Goal: Transaction & Acquisition: Purchase product/service

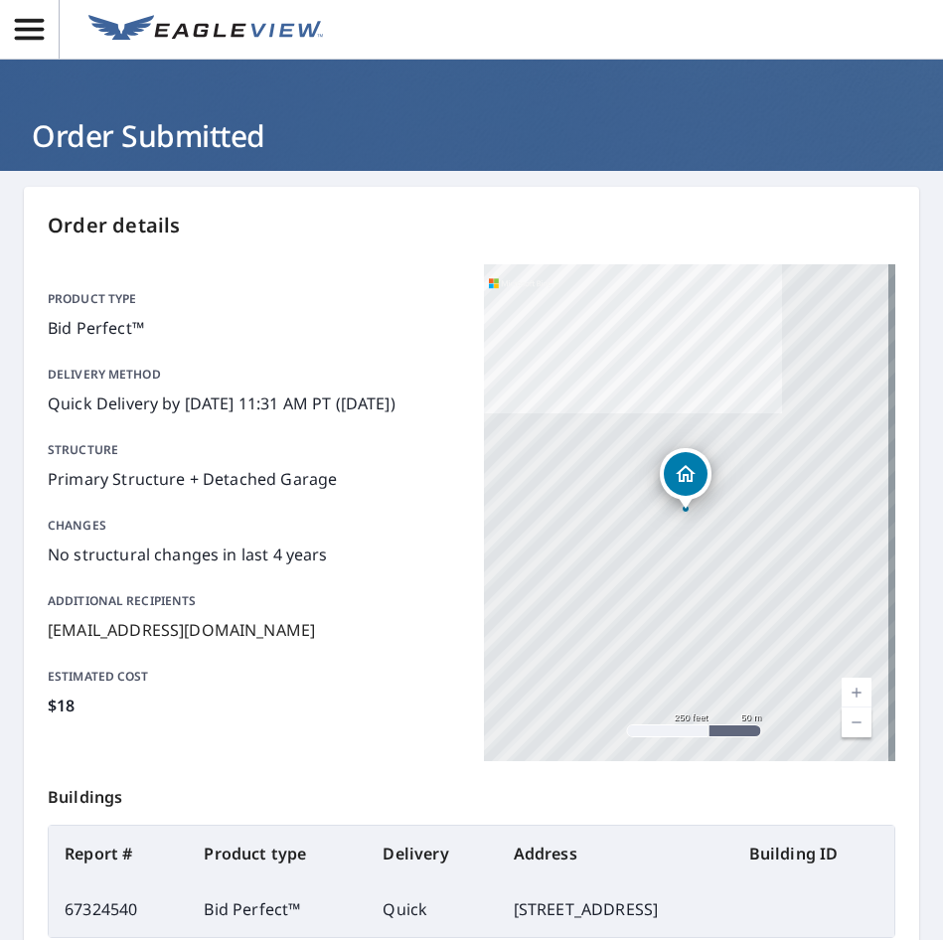
scroll to position [232, 0]
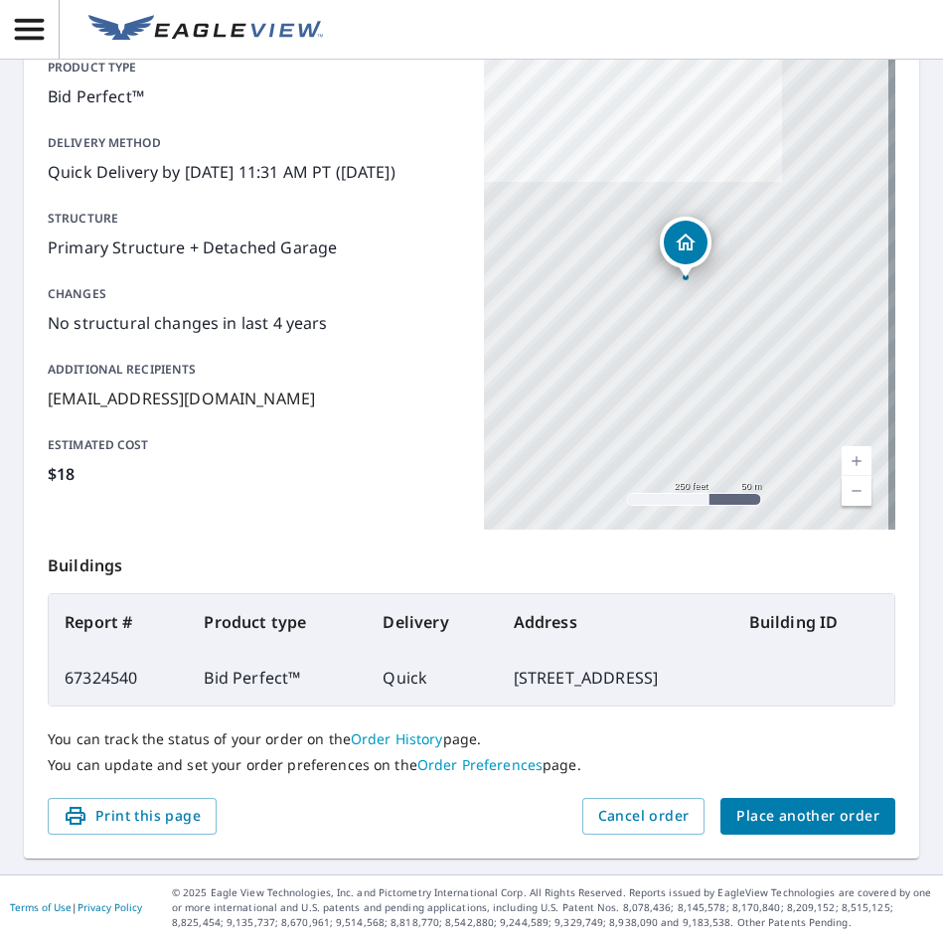
click at [825, 822] on span "Place another order" at bounding box center [808, 816] width 143 height 25
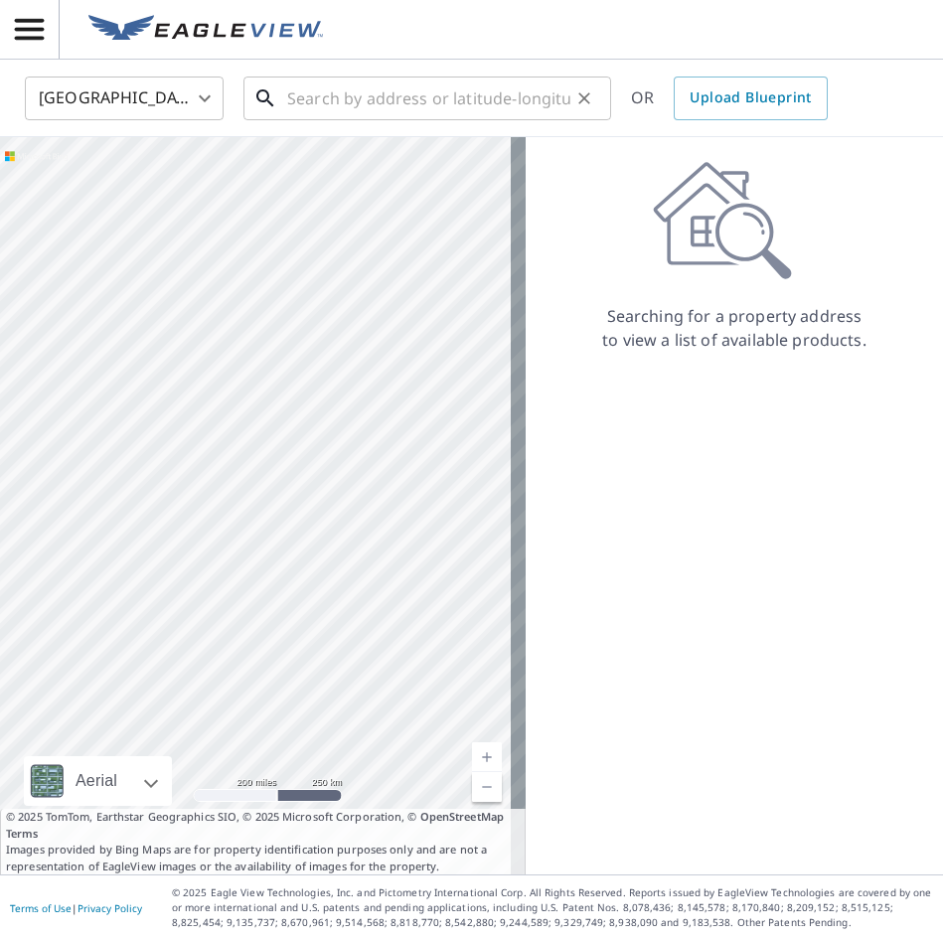
click at [368, 105] on input "text" at bounding box center [428, 99] width 283 height 56
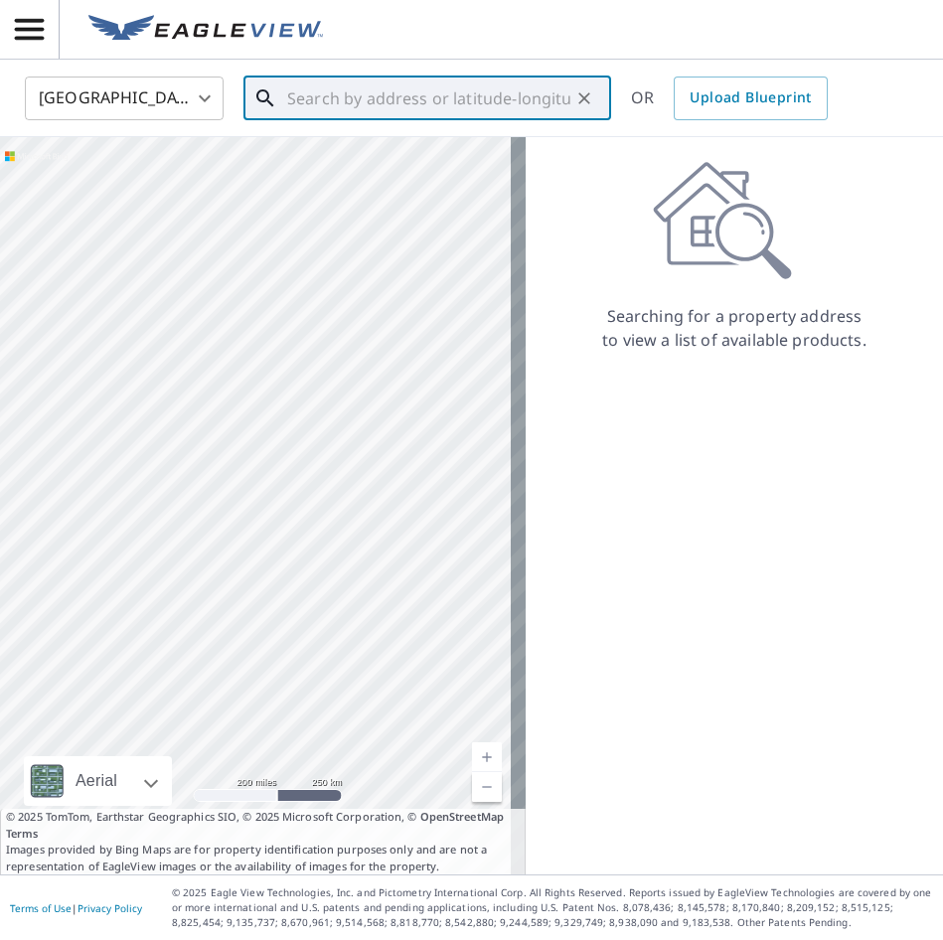
paste input "[STREET_ADDRESS]"
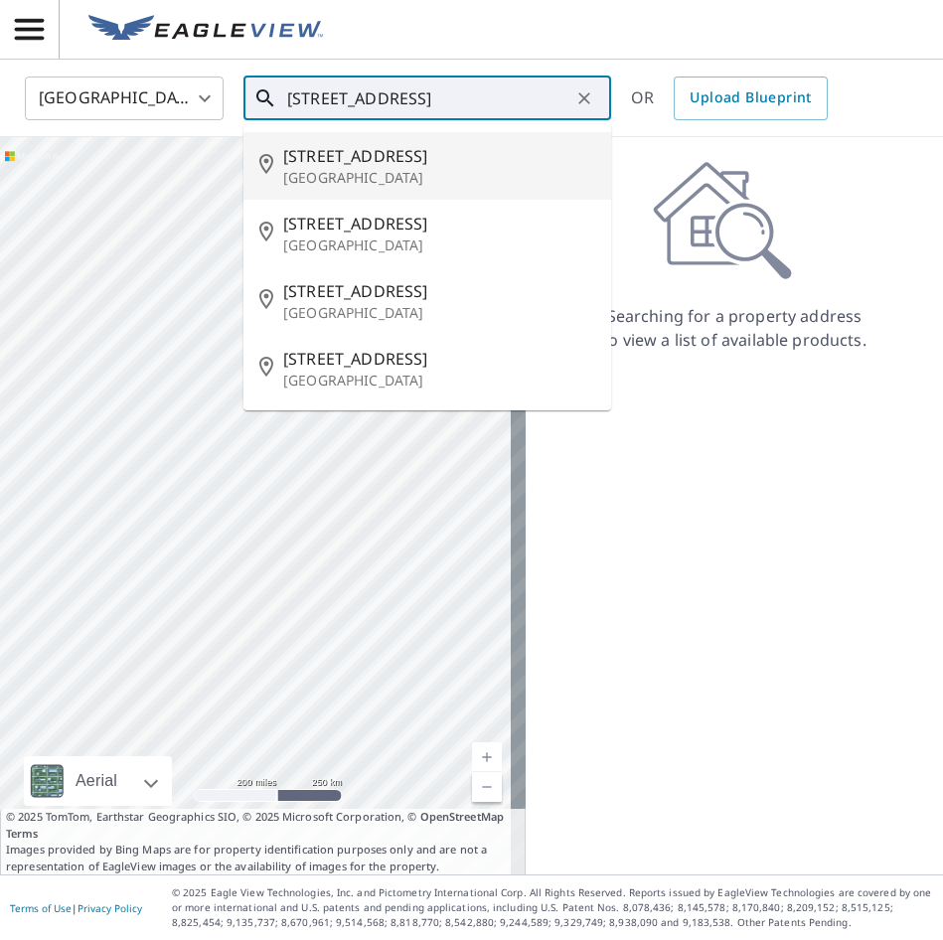
click at [362, 164] on span "1076 30th St" at bounding box center [439, 156] width 312 height 24
type input "1076 30th St Emeryville, CA 94608"
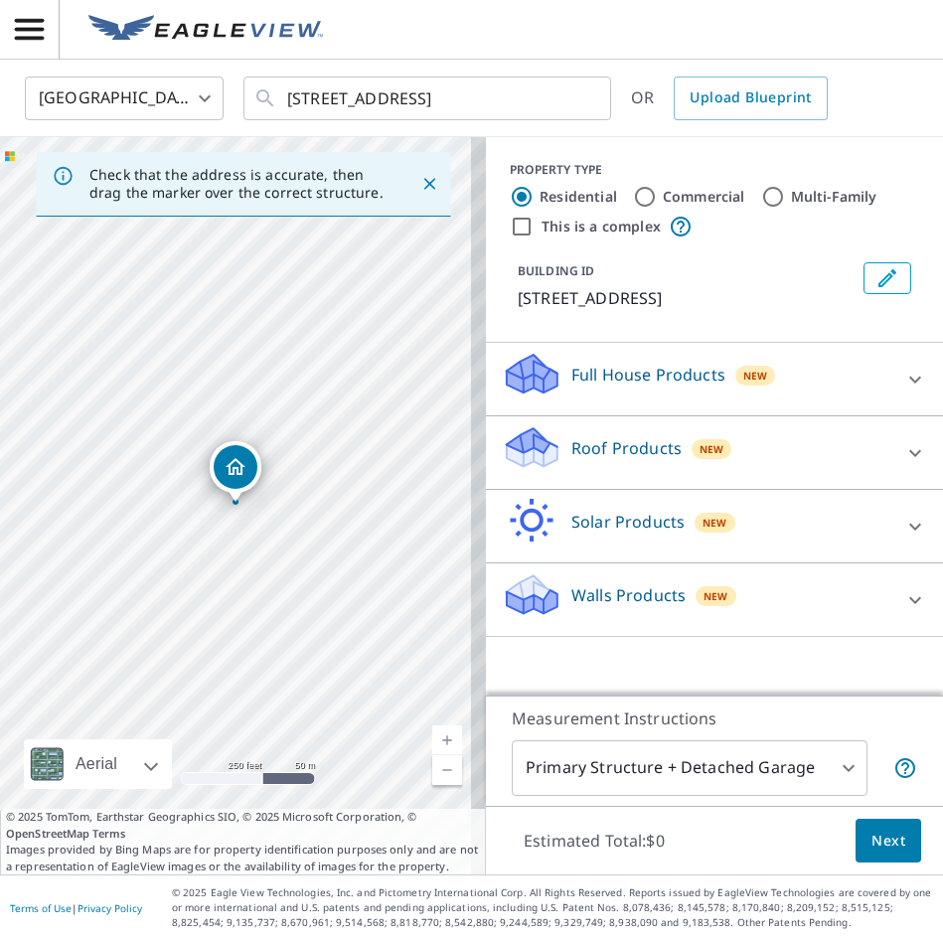
click at [904, 451] on icon at bounding box center [916, 453] width 24 height 24
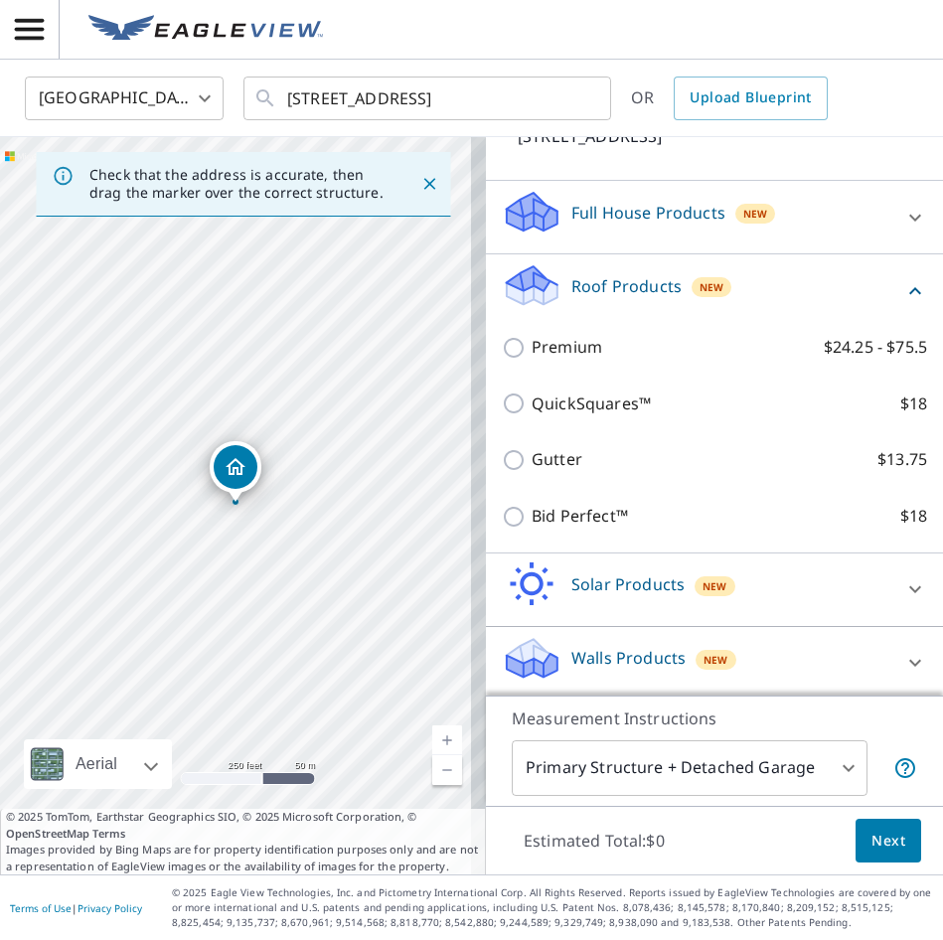
scroll to position [167, 0]
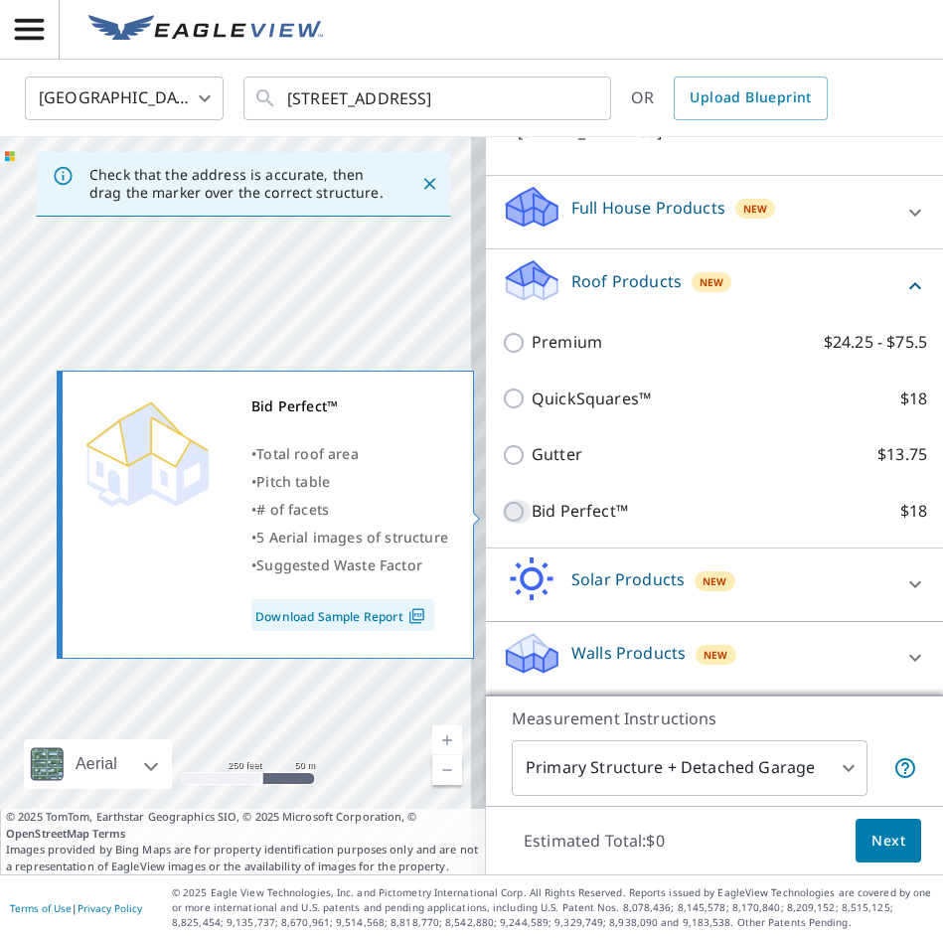
click at [504, 517] on input "Bid Perfect™ $18" at bounding box center [517, 512] width 30 height 24
checkbox input "true"
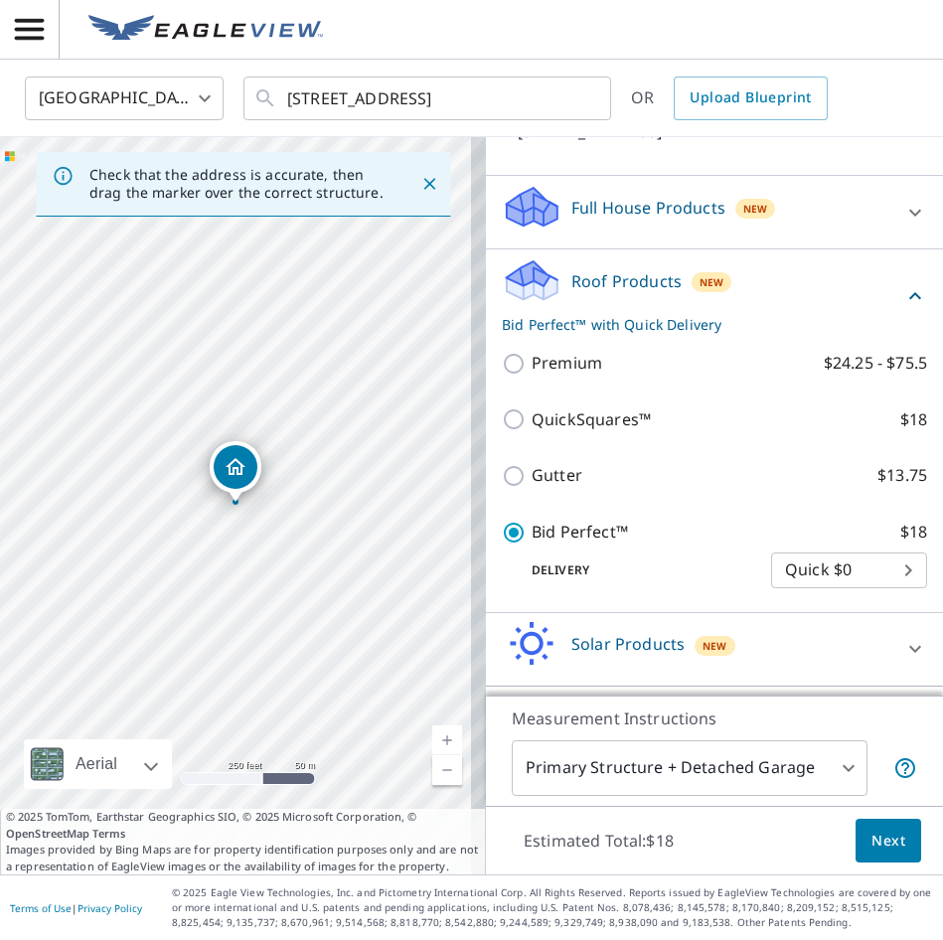
click at [884, 854] on button "Next" at bounding box center [889, 841] width 66 height 45
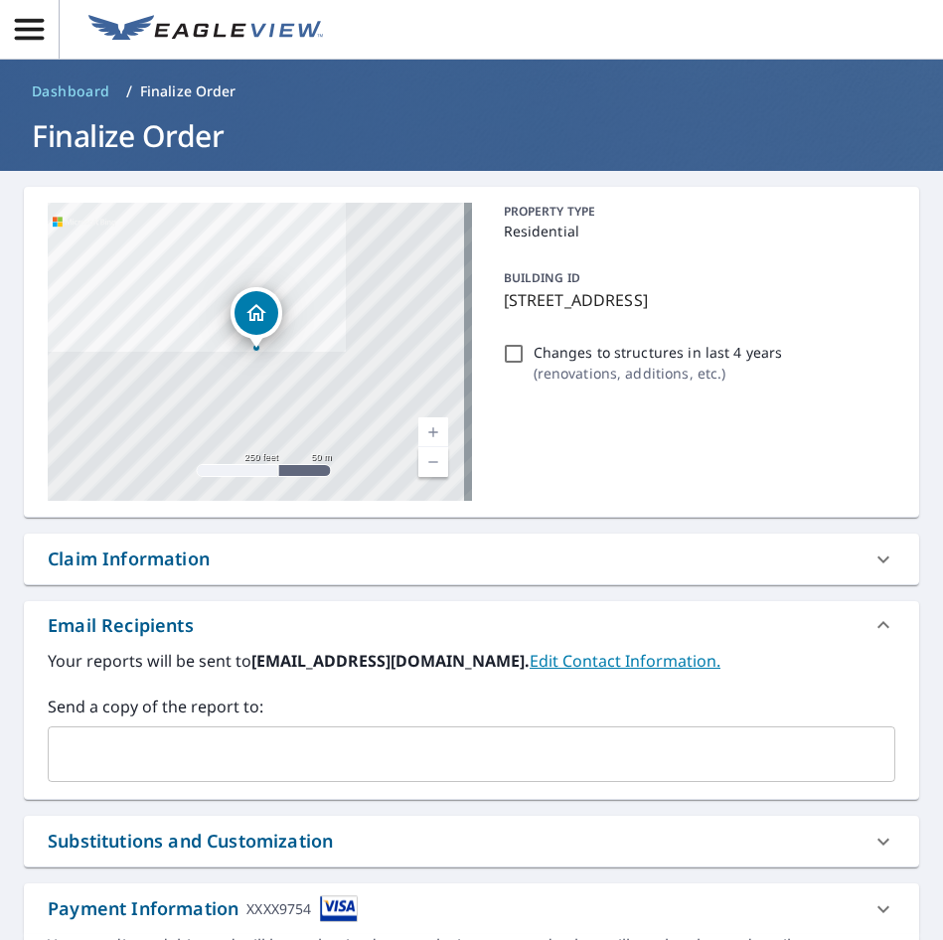
click at [536, 760] on input "text" at bounding box center [457, 755] width 800 height 38
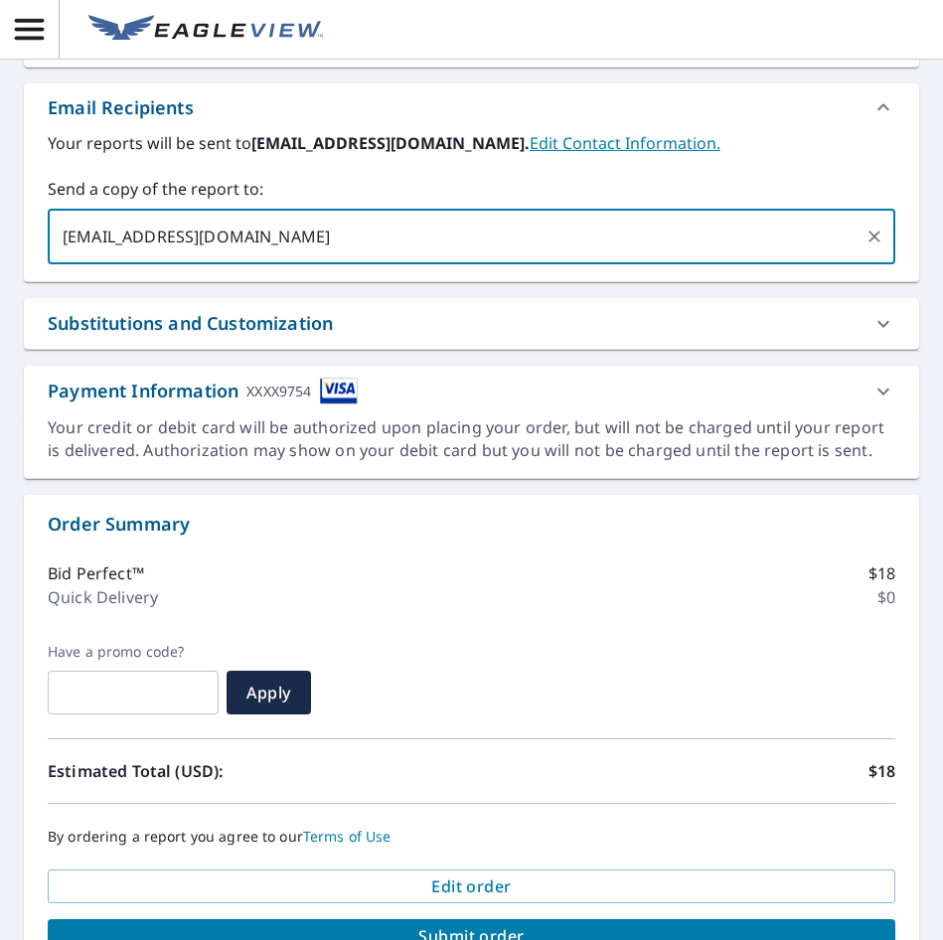
scroll to position [628, 0]
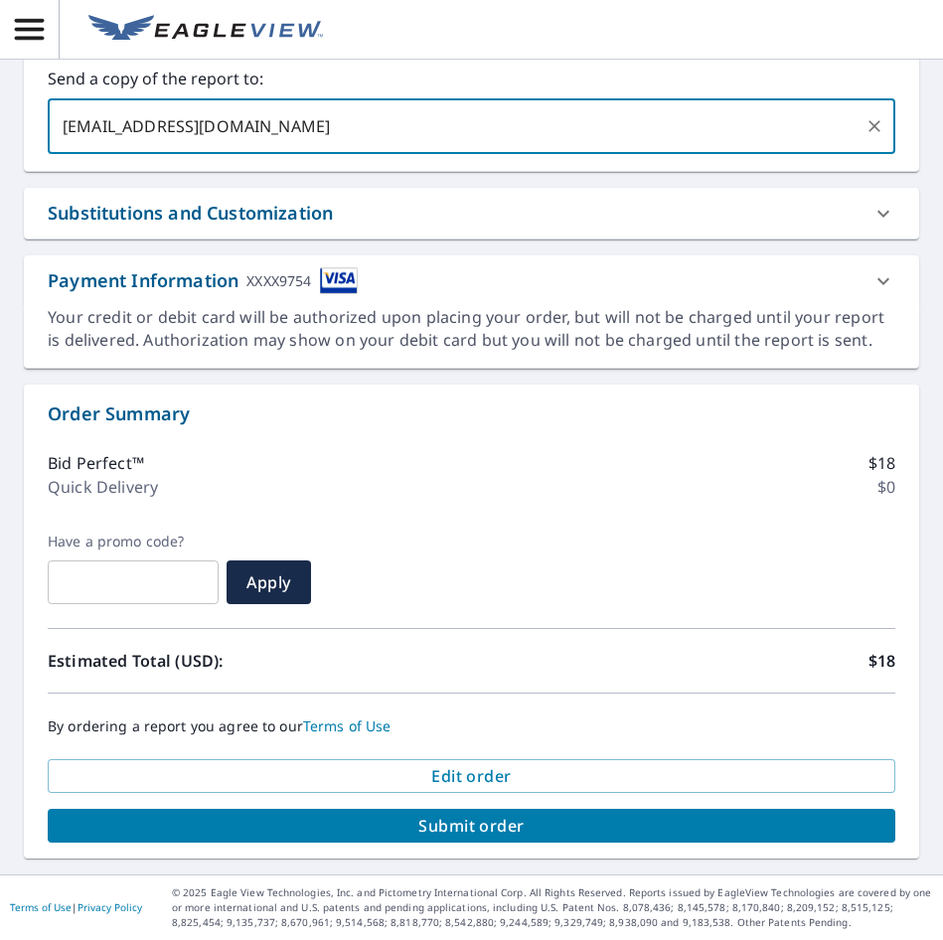
type input "sagi@apolloroofingcompany.com"
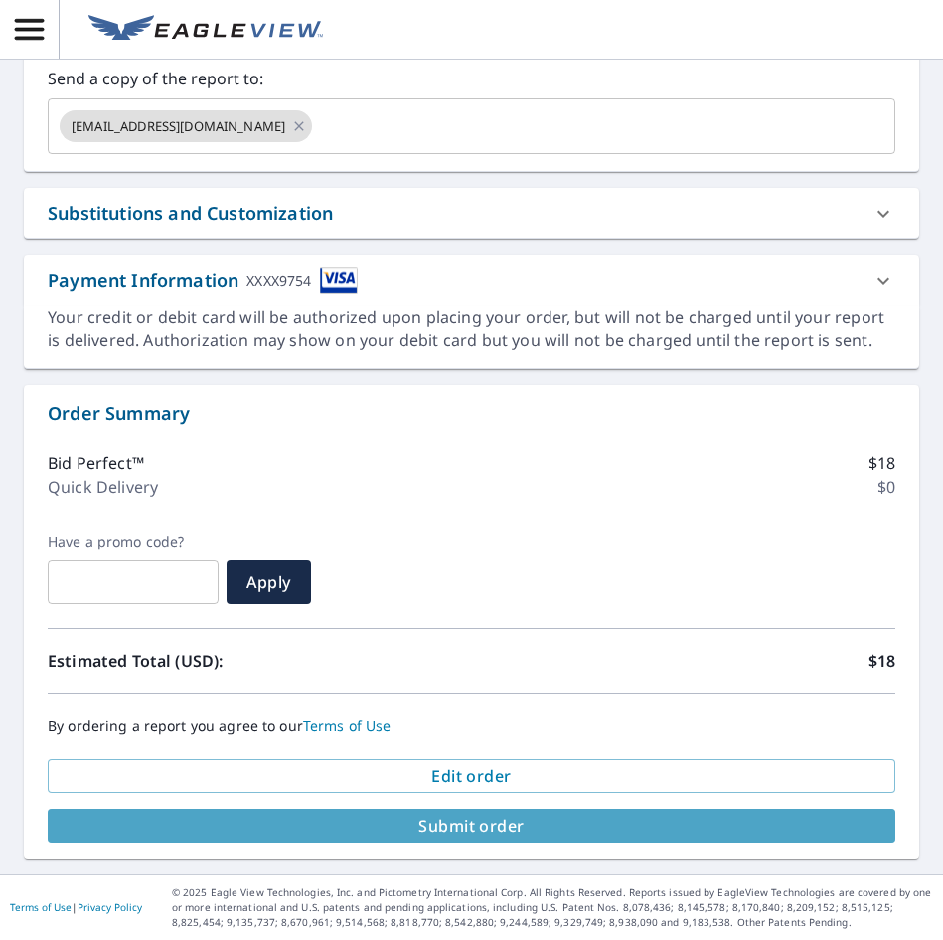
click at [575, 823] on span "Submit order" at bounding box center [472, 826] width 816 height 22
checkbox input "true"
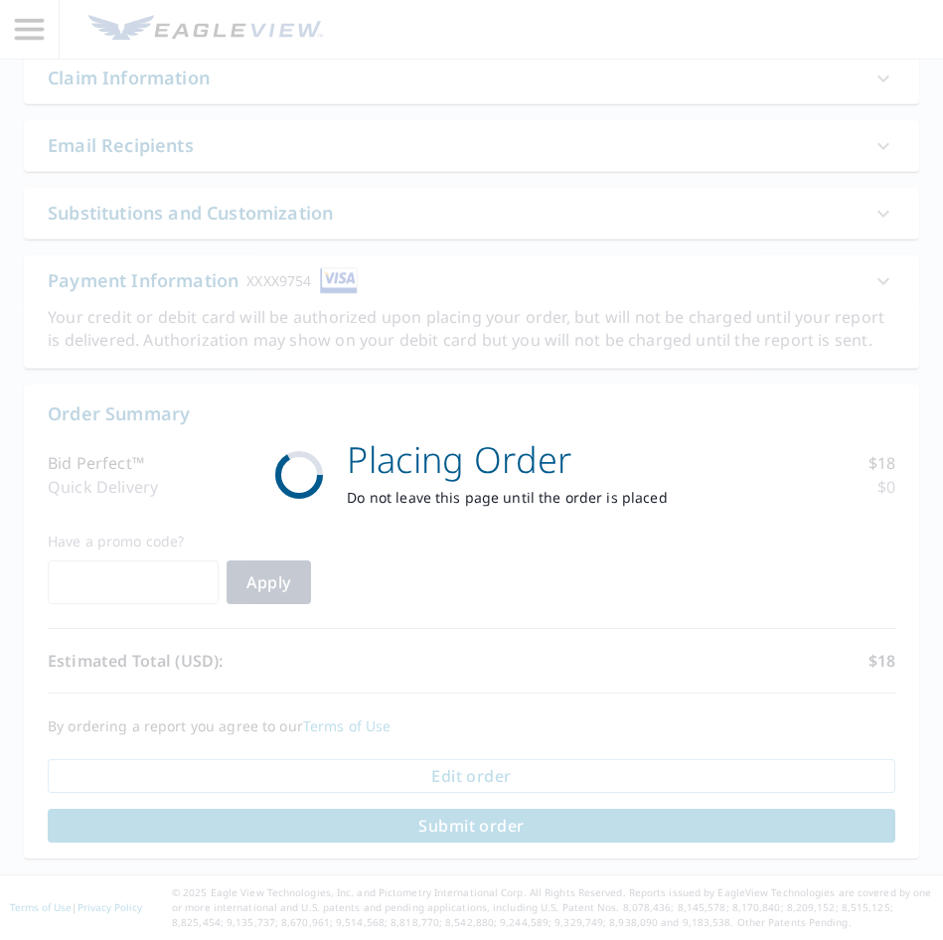
scroll to position [481, 0]
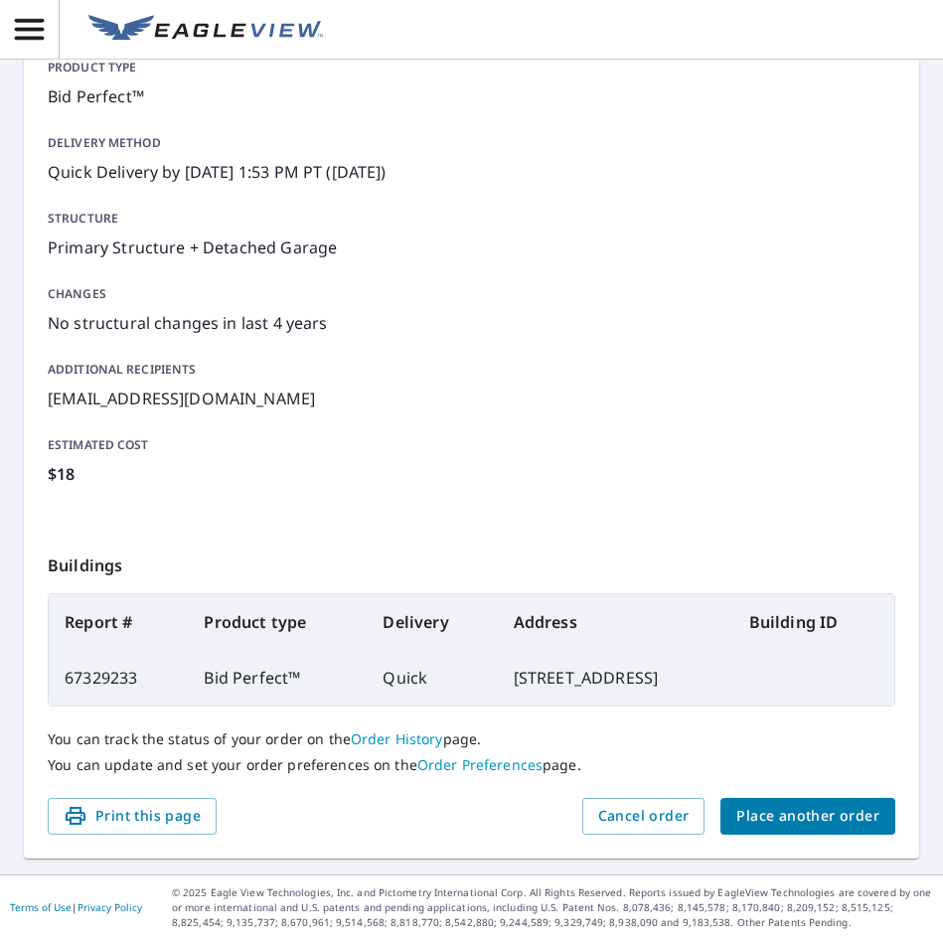
scroll to position [232, 0]
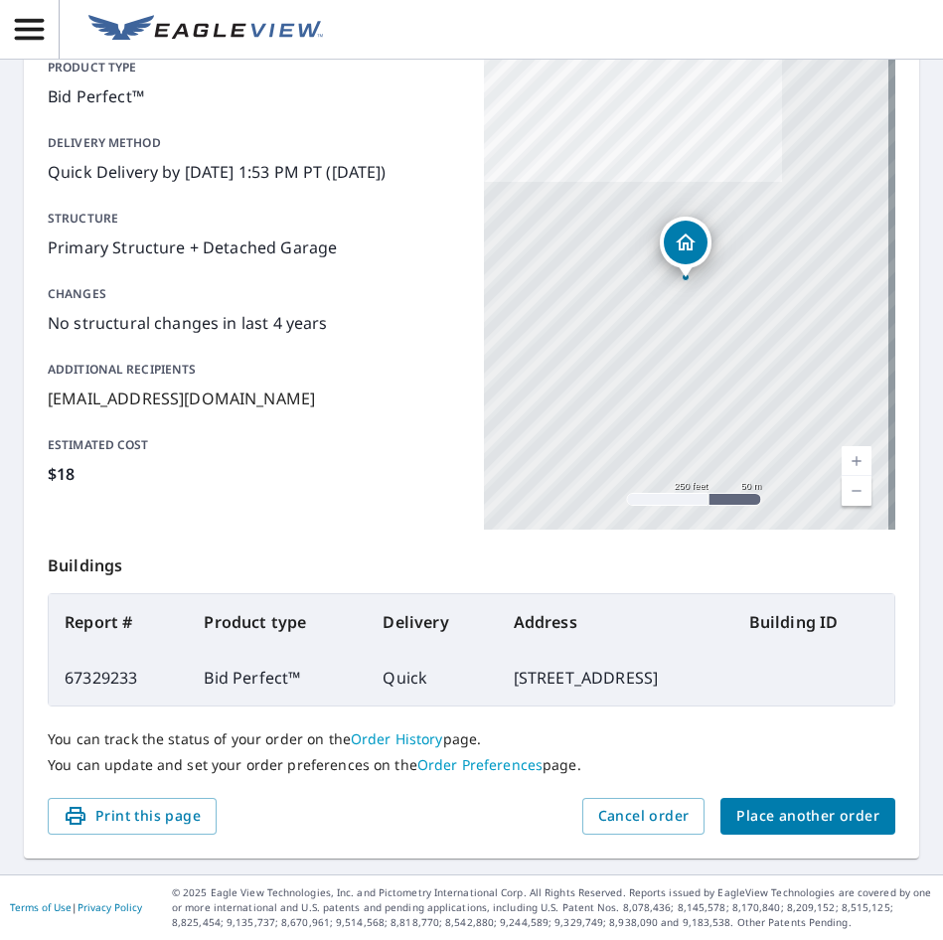
drag, startPoint x: 698, startPoint y: 679, endPoint x: 438, endPoint y: 677, distance: 259.4
click at [498, 677] on td "1076 30th St, Emeryville CA 94608" at bounding box center [616, 678] width 236 height 56
copy td "1076 30th St, Emeryville CA 94608"
